Goal: Transaction & Acquisition: Purchase product/service

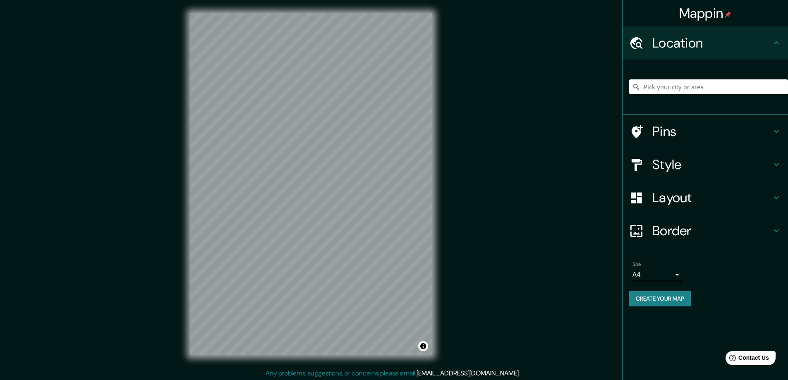
click at [726, 82] on input "Pick your city or area" at bounding box center [708, 86] width 159 height 15
paste input "Guanyao, [GEOGRAPHIC_DATA] – [GEOGRAPHIC_DATA]"
click at [742, 79] on div "[GEOGRAPHIC_DATA], [GEOGRAPHIC_DATA], [GEOGRAPHIC_DATA]" at bounding box center [708, 86] width 159 height 41
click at [741, 91] on input "[GEOGRAPHIC_DATA], [GEOGRAPHIC_DATA], [GEOGRAPHIC_DATA]" at bounding box center [708, 86] width 159 height 15
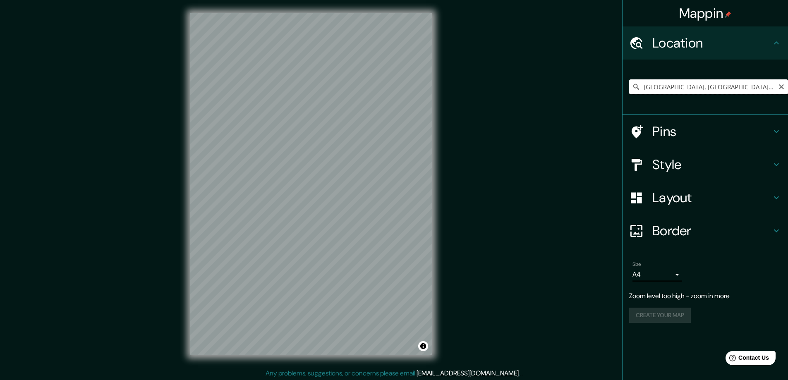
click at [741, 91] on input "[GEOGRAPHIC_DATA], [GEOGRAPHIC_DATA], [GEOGRAPHIC_DATA]" at bounding box center [708, 86] width 159 height 15
paste input "Guanyao, [GEOGRAPHIC_DATA] – [GEOGRAPHIC_DATA]"
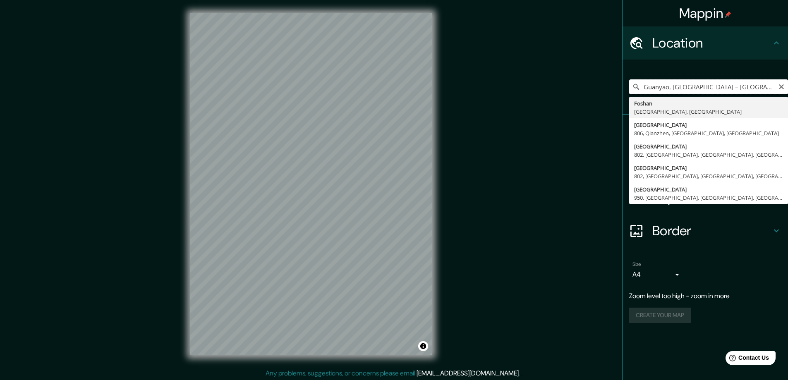
type input "[GEOGRAPHIC_DATA], [GEOGRAPHIC_DATA], [GEOGRAPHIC_DATA]"
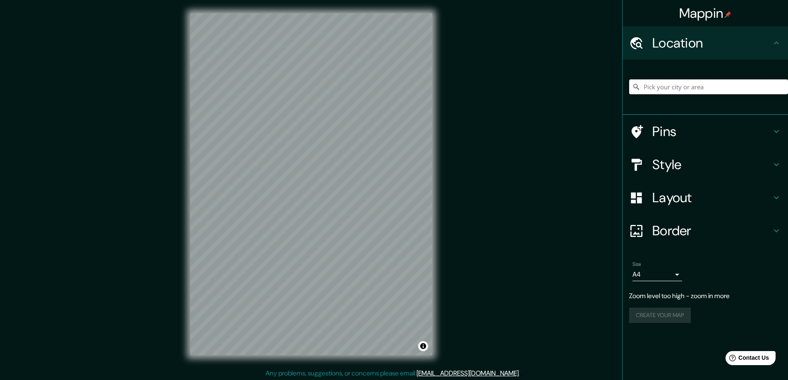
click at [710, 86] on input "Pick your city or area" at bounding box center [708, 86] width 159 height 15
paste input "Guanyao, [GEOGRAPHIC_DATA] – [GEOGRAPHIC_DATA]"
type input "[GEOGRAPHIC_DATA], [GEOGRAPHIC_DATA], [GEOGRAPHIC_DATA]"
click at [477, 161] on div "Mappin Location [GEOGRAPHIC_DATA], [GEOGRAPHIC_DATA], [GEOGRAPHIC_DATA] [GEOGRA…" at bounding box center [394, 191] width 788 height 382
click at [139, 185] on div "Mappin Location [GEOGRAPHIC_DATA], [GEOGRAPHIC_DATA], [GEOGRAPHIC_DATA] [GEOGRA…" at bounding box center [394, 191] width 788 height 382
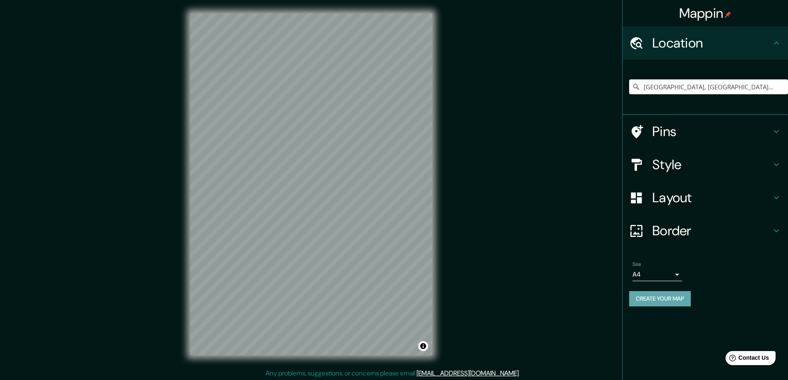
click at [667, 299] on button "Create your map" at bounding box center [660, 298] width 62 height 15
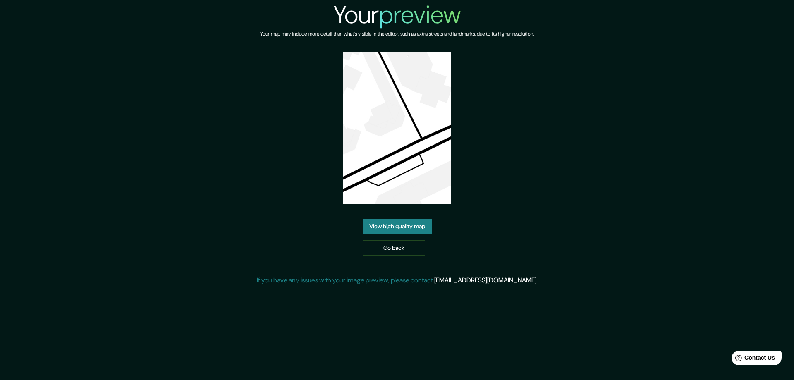
click at [420, 224] on link "View high quality map" at bounding box center [397, 226] width 69 height 15
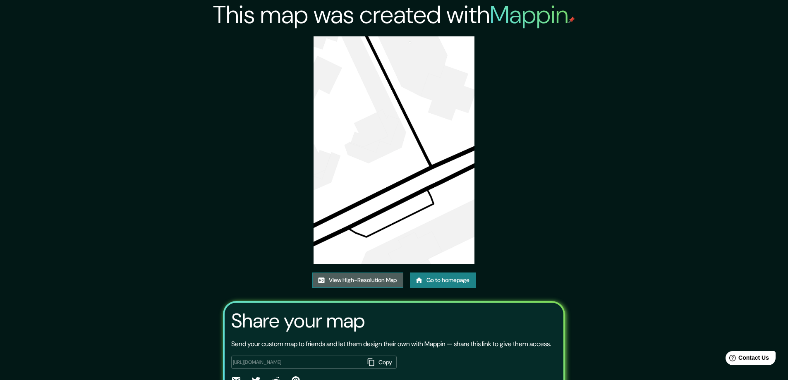
click at [390, 274] on link "View High-Resolution Map" at bounding box center [357, 280] width 91 height 15
